Goal: Task Accomplishment & Management: Use online tool/utility

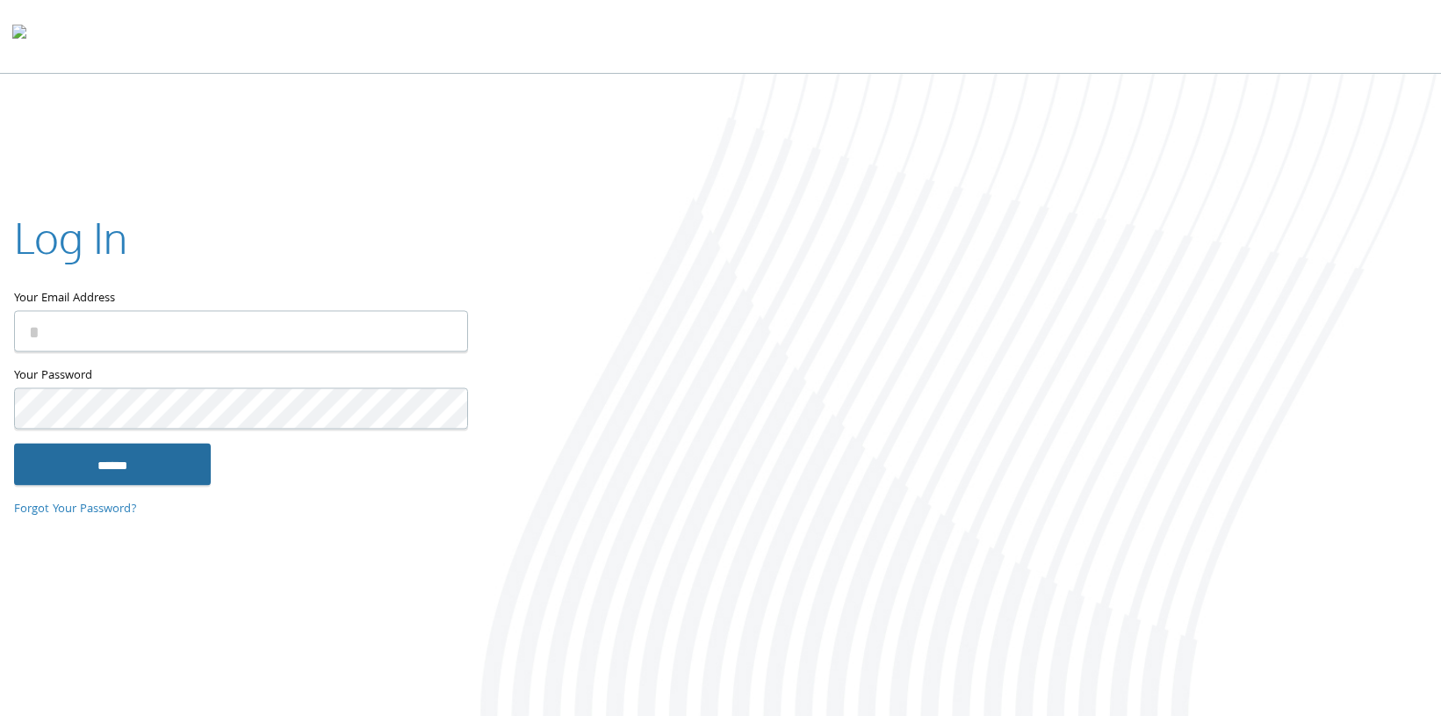
type input "**********"
click at [140, 464] on input "******" at bounding box center [112, 464] width 197 height 42
